Goal: Find specific page/section: Find specific page/section

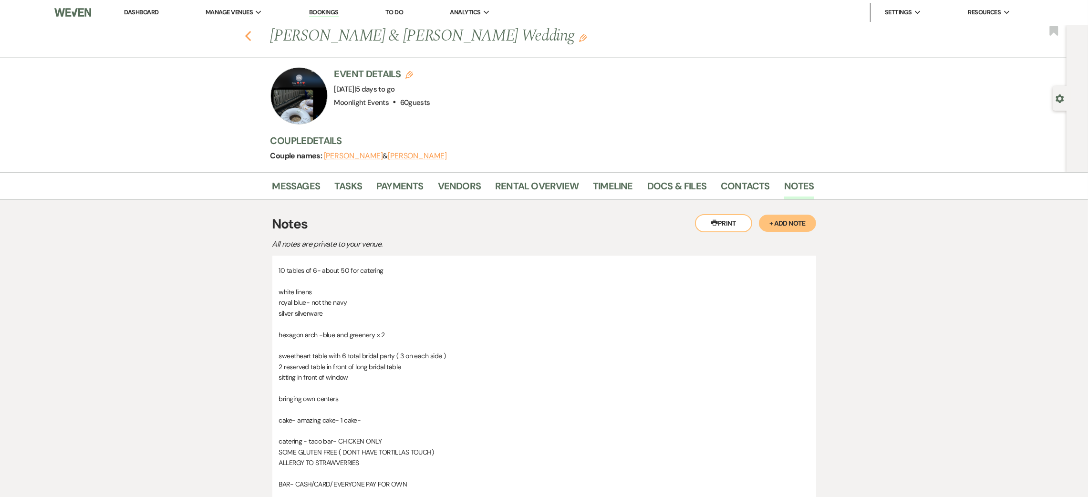
click at [251, 34] on icon "Previous" at bounding box center [248, 36] width 7 height 11
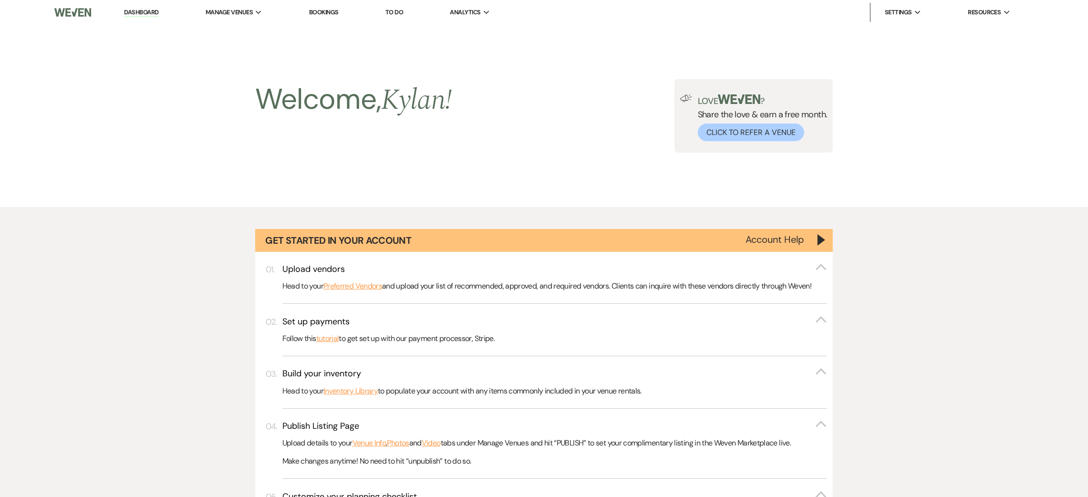
scroll to position [852, 0]
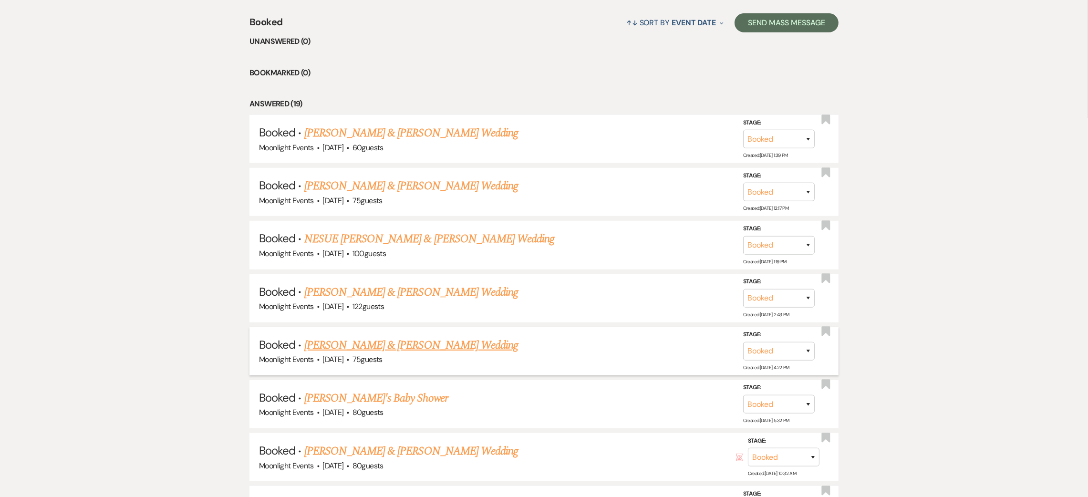
click at [363, 344] on link "[PERSON_NAME] & [PERSON_NAME] Wedding" at bounding box center [411, 345] width 214 height 17
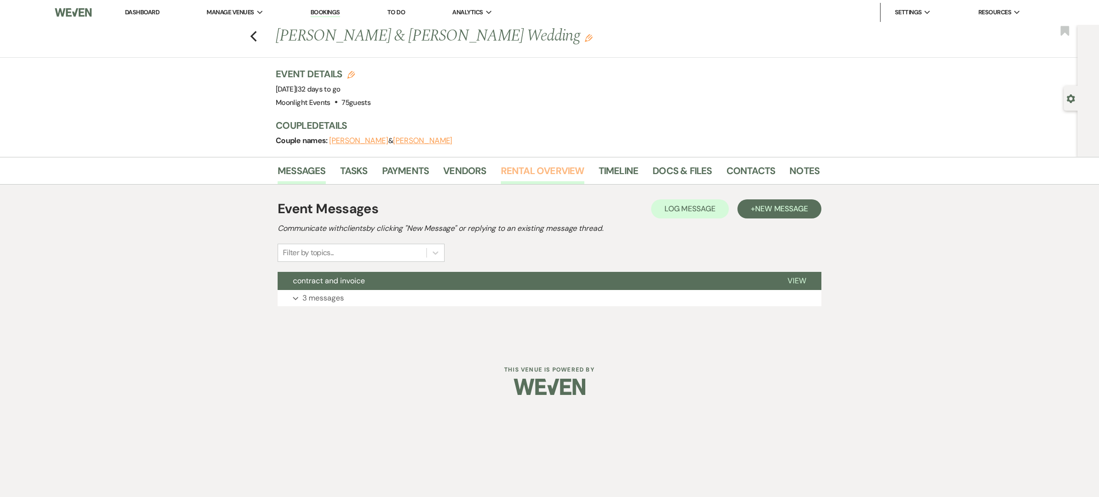
click at [553, 175] on link "Rental Overview" at bounding box center [542, 173] width 83 height 21
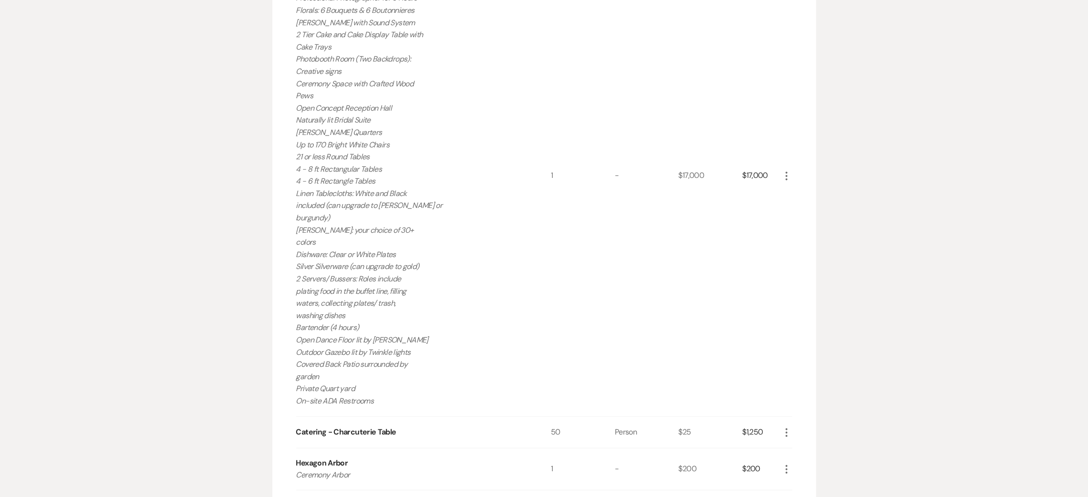
scroll to position [286, 0]
